Goal: Task Accomplishment & Management: Manage account settings

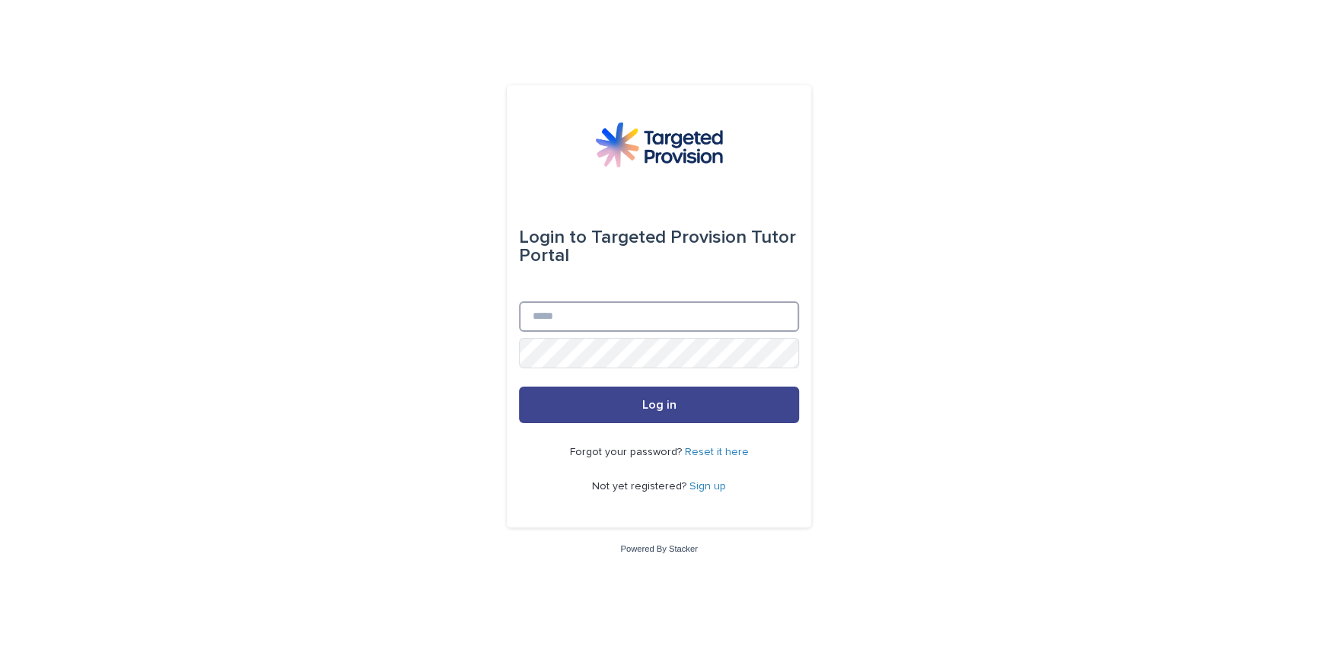
type input "**********"
click at [683, 398] on button "Log in" at bounding box center [659, 404] width 280 height 37
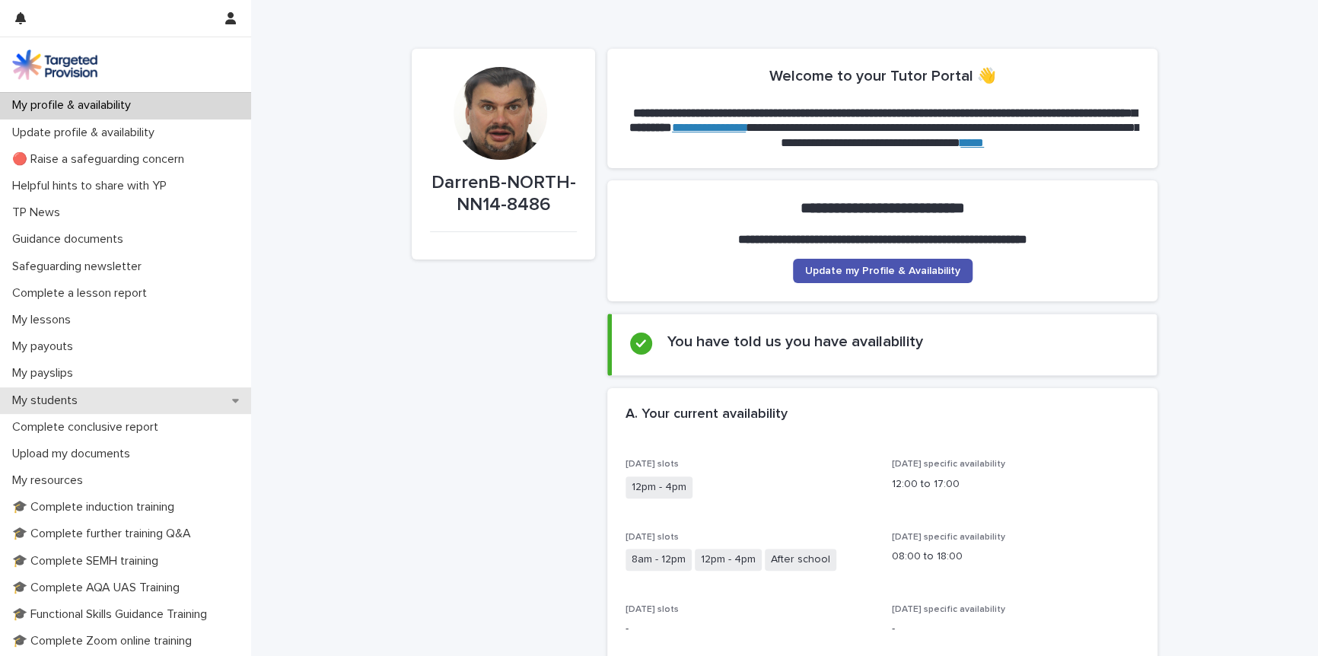
click at [53, 396] on p "My students" at bounding box center [48, 400] width 84 height 14
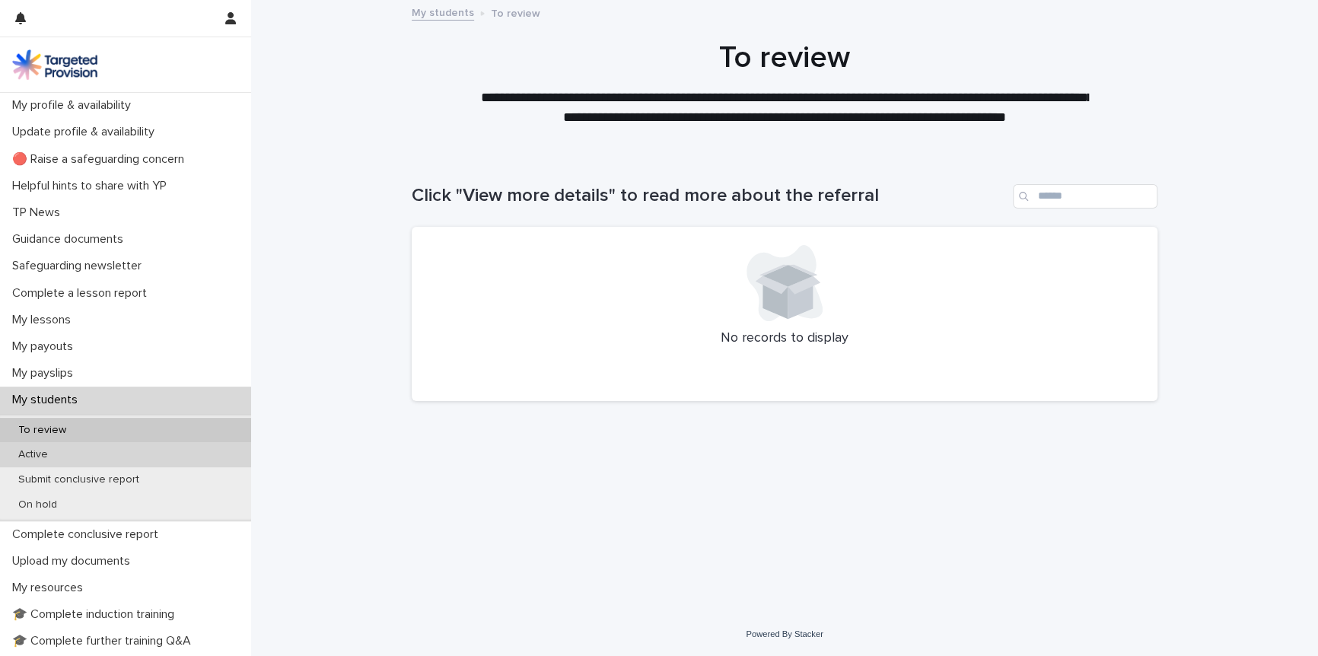
click at [33, 456] on p "Active" at bounding box center [33, 454] width 54 height 13
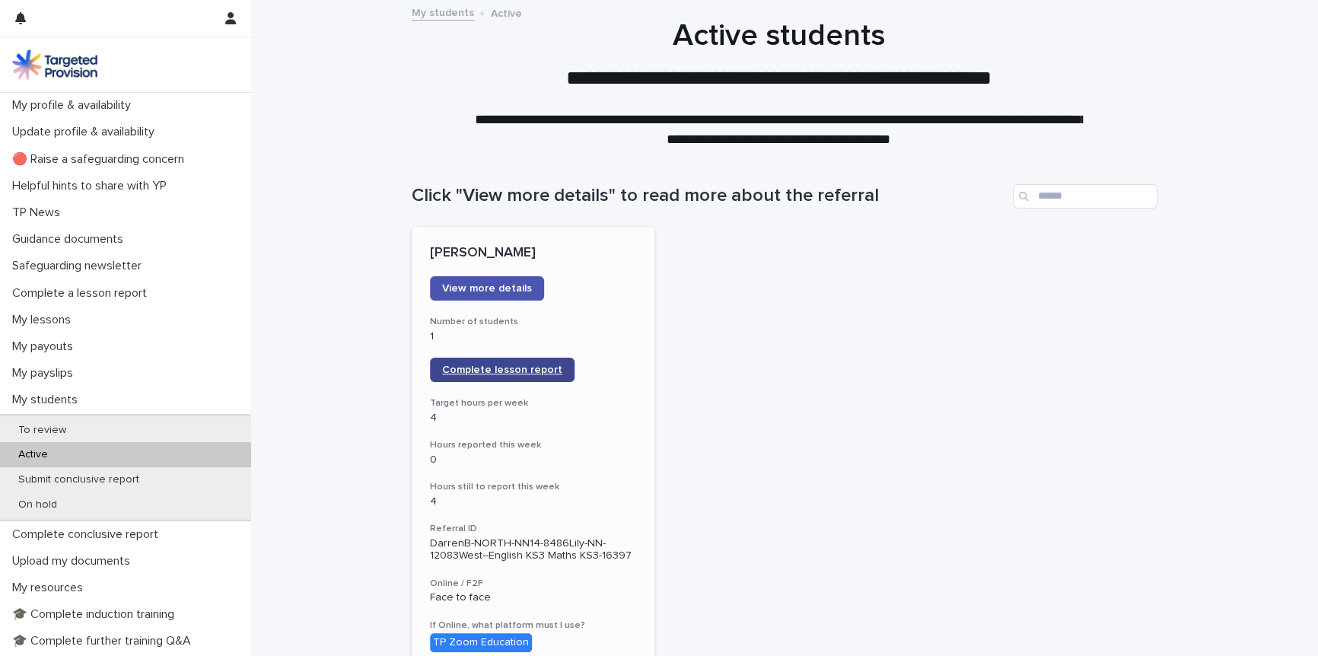
click at [482, 369] on span "Complete lesson report" at bounding box center [502, 369] width 120 height 11
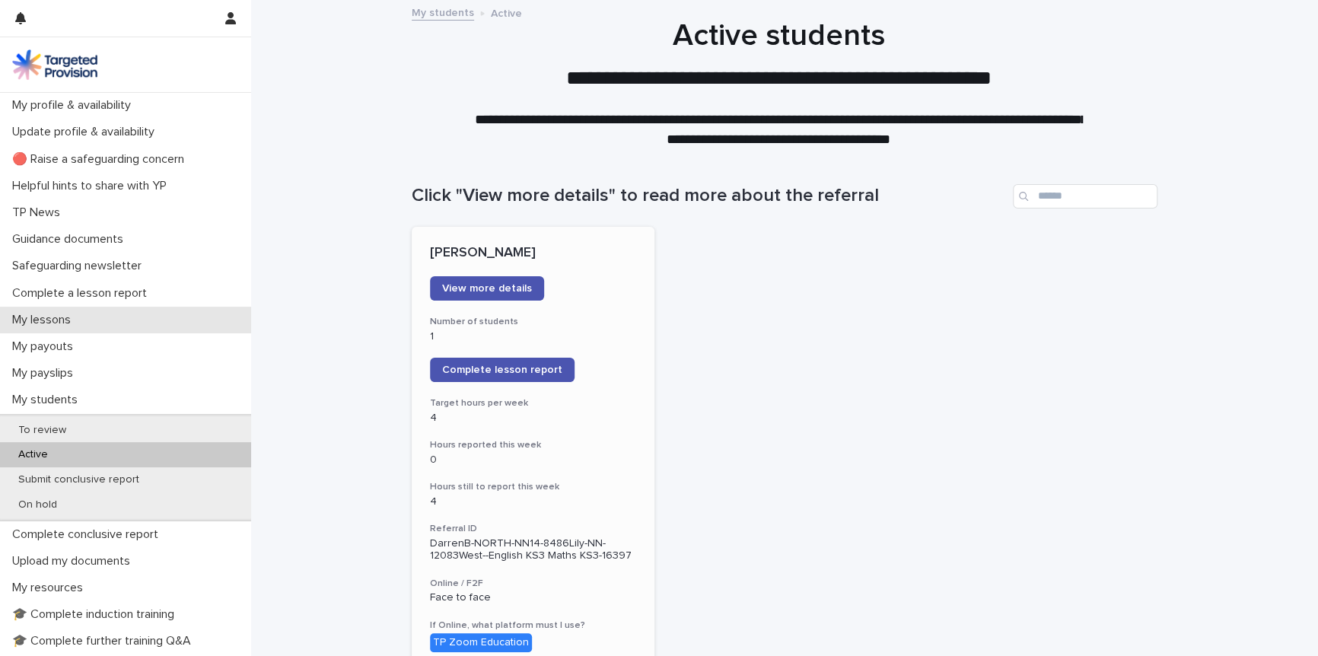
click at [32, 321] on p "My lessons" at bounding box center [44, 320] width 77 height 14
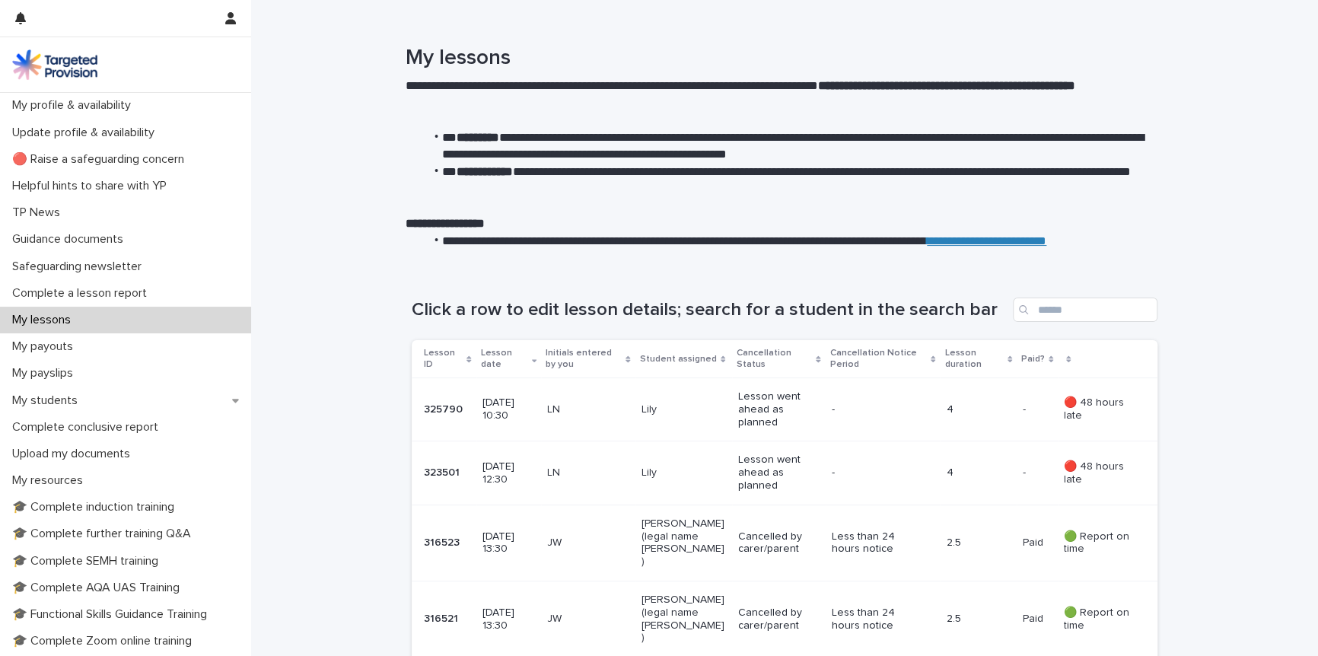
click at [514, 470] on p "[DATE] 12:30" at bounding box center [508, 473] width 52 height 26
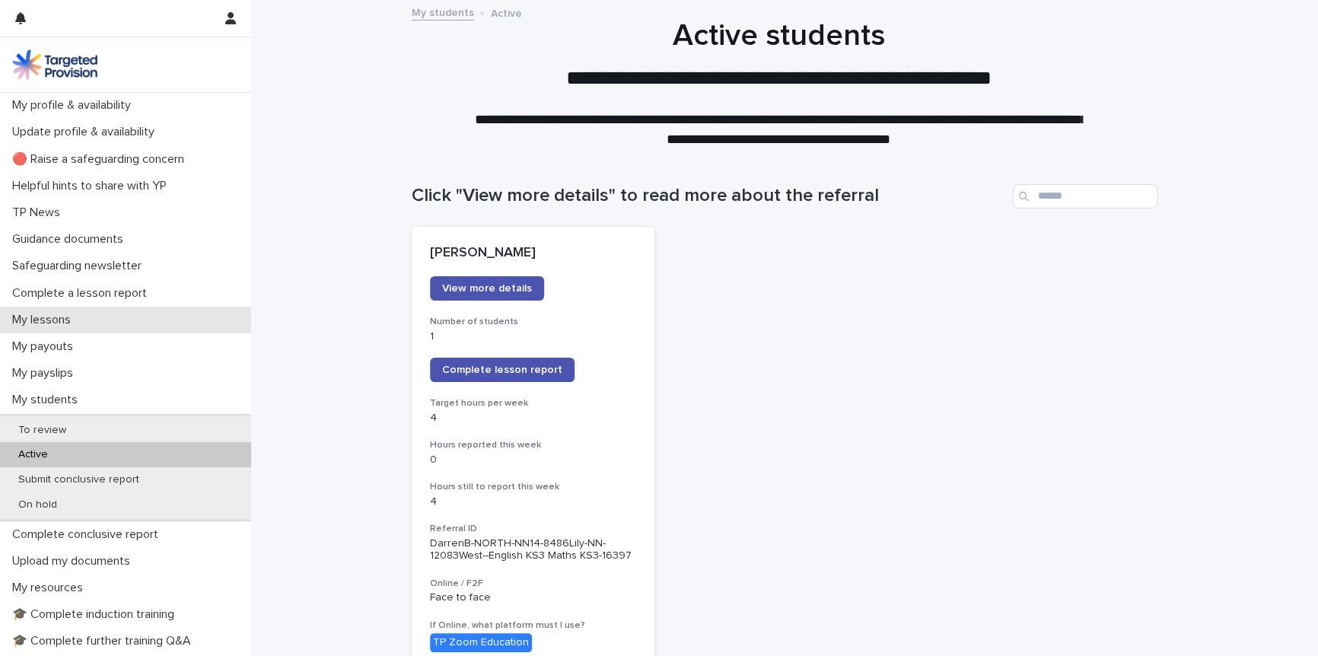
click at [49, 323] on p "My lessons" at bounding box center [44, 320] width 77 height 14
